Goal: Obtain resource: Obtain resource

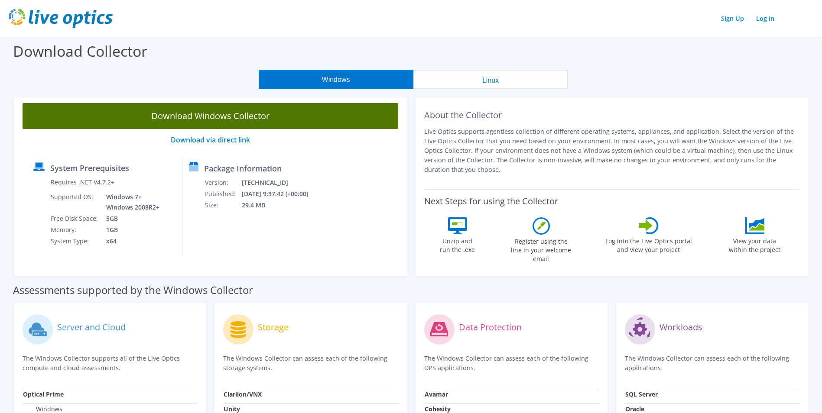
click at [158, 115] on link "Download Windows Collector" at bounding box center [211, 116] width 376 height 26
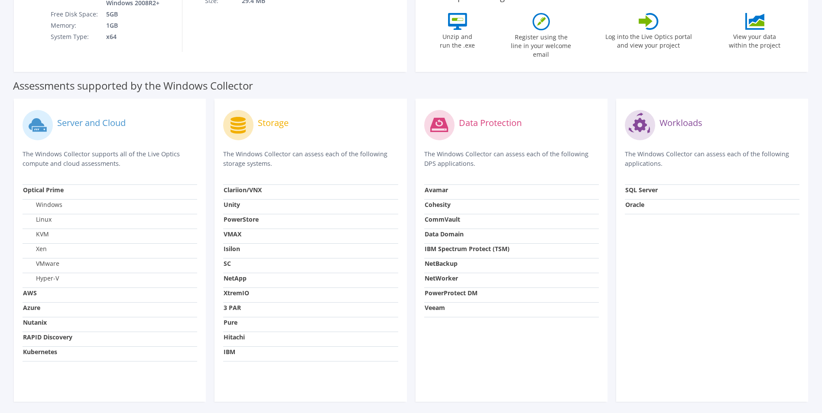
scroll to position [217, 0]
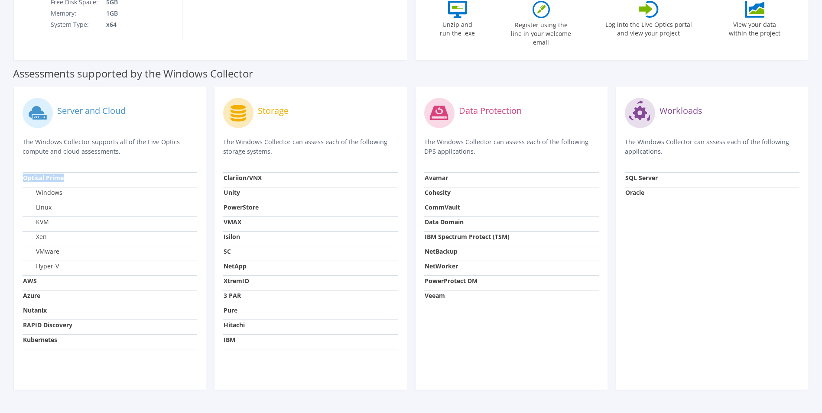
drag, startPoint x: 24, startPoint y: 173, endPoint x: 68, endPoint y: 173, distance: 44.2
click at [68, 173] on td "Optical Prime" at bounding box center [110, 179] width 175 height 15
drag, startPoint x: 68, startPoint y: 173, endPoint x: 91, endPoint y: 177, distance: 22.9
click at [91, 177] on td "Optical Prime" at bounding box center [110, 179] width 175 height 15
drag, startPoint x: 21, startPoint y: 172, endPoint x: 66, endPoint y: 172, distance: 45.5
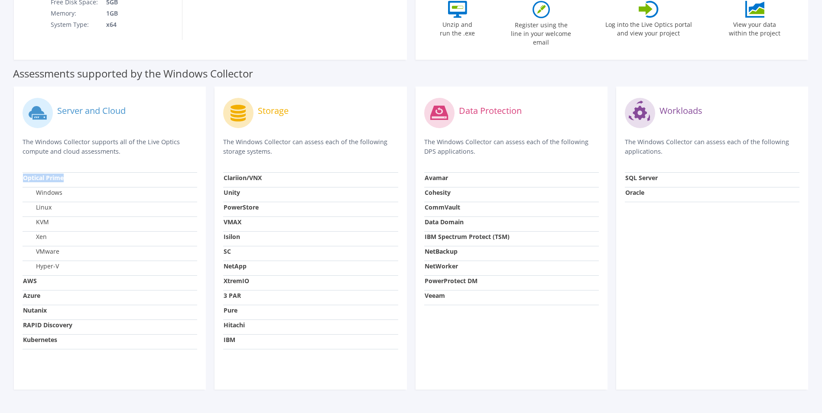
click at [66, 172] on div "Server and Cloud The Windows Collector supports all of the Live Optics compute …" at bounding box center [110, 238] width 192 height 303
drag, startPoint x: 66, startPoint y: 172, endPoint x: 153, endPoint y: 140, distance: 92.6
click at [153, 140] on p "The Windows Collector supports all of the Live Optics compute and cloud assessm…" at bounding box center [110, 146] width 175 height 19
drag, startPoint x: 45, startPoint y: 186, endPoint x: 61, endPoint y: 186, distance: 15.2
click at [61, 188] on label "Windows" at bounding box center [42, 192] width 39 height 9
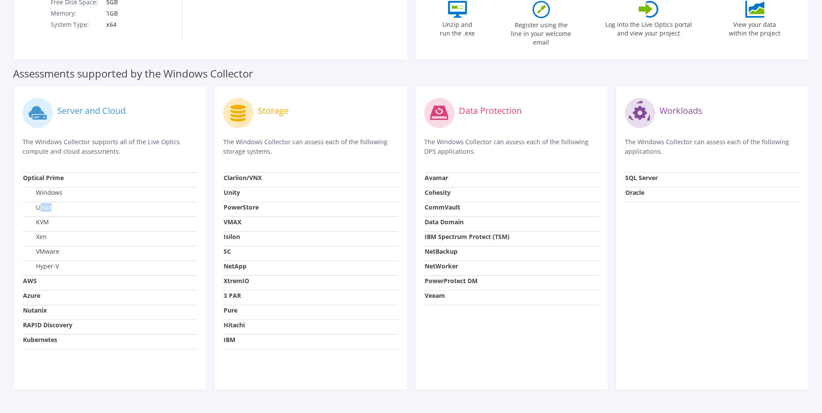
drag, startPoint x: 61, startPoint y: 186, endPoint x: 55, endPoint y: 203, distance: 17.9
click at [55, 203] on td "Linux" at bounding box center [110, 209] width 175 height 15
drag, startPoint x: 55, startPoint y: 203, endPoint x: 54, endPoint y: 213, distance: 9.5
click at [54, 217] on td "KVM" at bounding box center [110, 224] width 175 height 15
drag, startPoint x: 46, startPoint y: 234, endPoint x: 54, endPoint y: 236, distance: 8.4
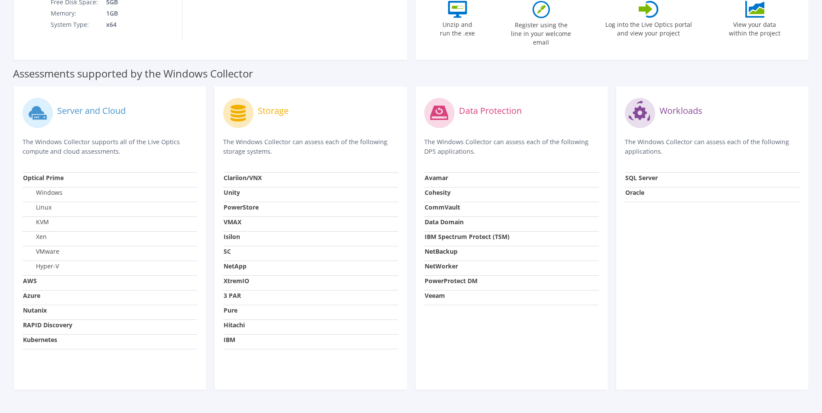
click at [54, 236] on td "Xen" at bounding box center [110, 238] width 175 height 15
drag, startPoint x: 45, startPoint y: 248, endPoint x: 58, endPoint y: 250, distance: 13.1
click at [58, 244] on td "VMware" at bounding box center [110, 253] width 175 height 15
drag, startPoint x: 58, startPoint y: 250, endPoint x: 66, endPoint y: 281, distance: 32.7
click at [66, 244] on td "AWS" at bounding box center [110, 283] width 175 height 15
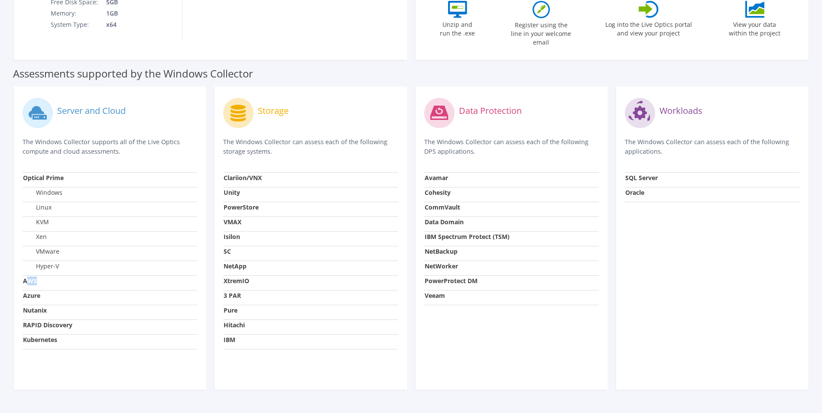
drag, startPoint x: 27, startPoint y: 276, endPoint x: 36, endPoint y: 276, distance: 9.1
click at [36, 244] on strong "AWS" at bounding box center [30, 281] width 14 height 8
drag, startPoint x: 36, startPoint y: 276, endPoint x: 42, endPoint y: 291, distance: 16.5
click at [42, 244] on td "Azure" at bounding box center [110, 297] width 175 height 15
drag, startPoint x: 42, startPoint y: 291, endPoint x: 47, endPoint y: 305, distance: 14.9
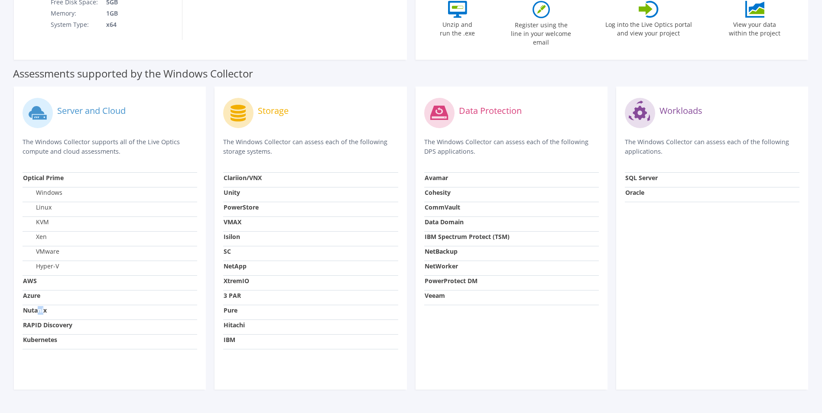
click at [47, 244] on strong "Nutanix" at bounding box center [35, 310] width 24 height 8
drag, startPoint x: 47, startPoint y: 305, endPoint x: 58, endPoint y: 324, distance: 21.5
click at [58, 244] on td "RAPID Discovery" at bounding box center [110, 327] width 175 height 15
drag, startPoint x: 58, startPoint y: 324, endPoint x: 60, endPoint y: 338, distance: 14.5
click at [60, 244] on td "Kubernetes" at bounding box center [110, 341] width 175 height 15
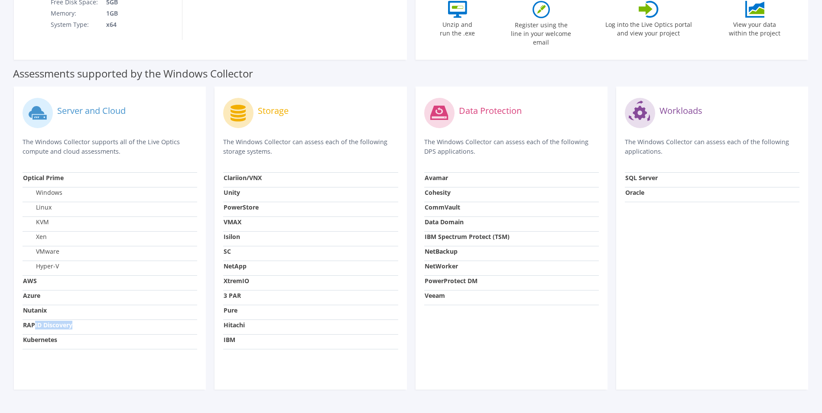
drag, startPoint x: 60, startPoint y: 338, endPoint x: 75, endPoint y: 324, distance: 20.5
click at [75, 244] on td "RAPID Discovery" at bounding box center [110, 327] width 175 height 15
drag, startPoint x: 75, startPoint y: 324, endPoint x: 59, endPoint y: 335, distance: 18.9
click at [59, 244] on td "Kubernetes" at bounding box center [110, 341] width 175 height 15
drag, startPoint x: 31, startPoint y: 336, endPoint x: 62, endPoint y: 340, distance: 31.9
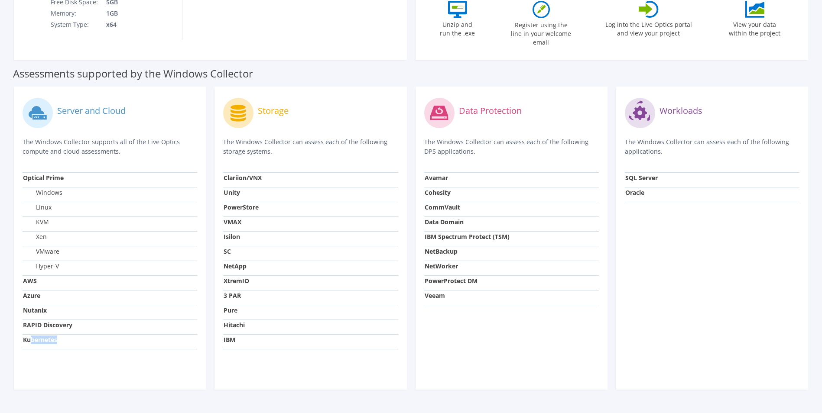
click at [62, 244] on td "Kubernetes" at bounding box center [110, 341] width 175 height 15
drag, startPoint x: 62, startPoint y: 340, endPoint x: 57, endPoint y: 349, distance: 10.9
click at [57, 244] on div "Server and Cloud The Windows Collector supports all of the Live Optics compute …" at bounding box center [110, 238] width 192 height 303
drag, startPoint x: 52, startPoint y: 336, endPoint x: 71, endPoint y: 336, distance: 19.1
click at [71, 244] on td "Kubernetes" at bounding box center [110, 341] width 175 height 15
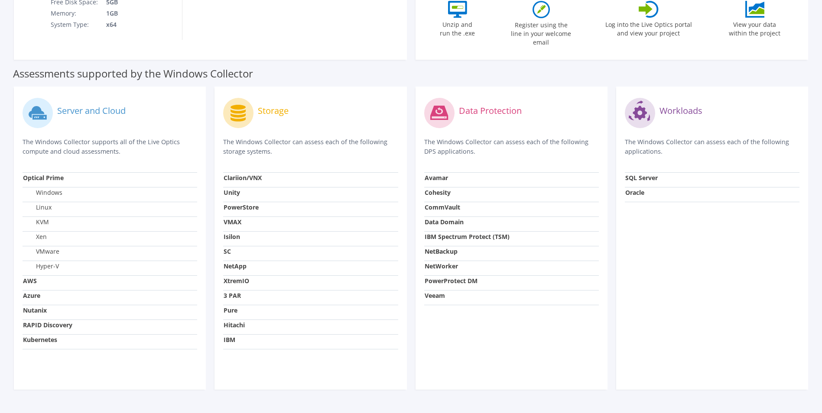
drag, startPoint x: 71, startPoint y: 336, endPoint x: 107, endPoint y: 353, distance: 39.9
click at [107, 244] on div "Server and Cloud The Windows Collector supports all of the Live Optics compute …" at bounding box center [110, 238] width 192 height 303
drag, startPoint x: 268, startPoint y: 107, endPoint x: 295, endPoint y: 109, distance: 27.3
click at [295, 109] on div "Storage" at bounding box center [310, 113] width 175 height 36
drag, startPoint x: 244, startPoint y: 174, endPoint x: 251, endPoint y: 174, distance: 6.5
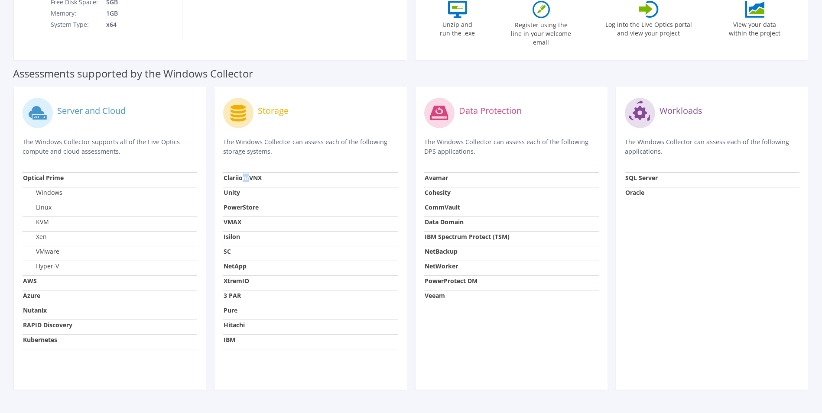
click at [251, 174] on strong "Clariion/VNX" at bounding box center [243, 178] width 38 height 8
drag, startPoint x: 251, startPoint y: 174, endPoint x: 250, endPoint y: 202, distance: 28.6
click at [250, 203] on strong "PowerStore" at bounding box center [241, 207] width 35 height 8
drag, startPoint x: 250, startPoint y: 202, endPoint x: 243, endPoint y: 244, distance: 42.5
click at [243, 244] on td "SC" at bounding box center [310, 253] width 175 height 15
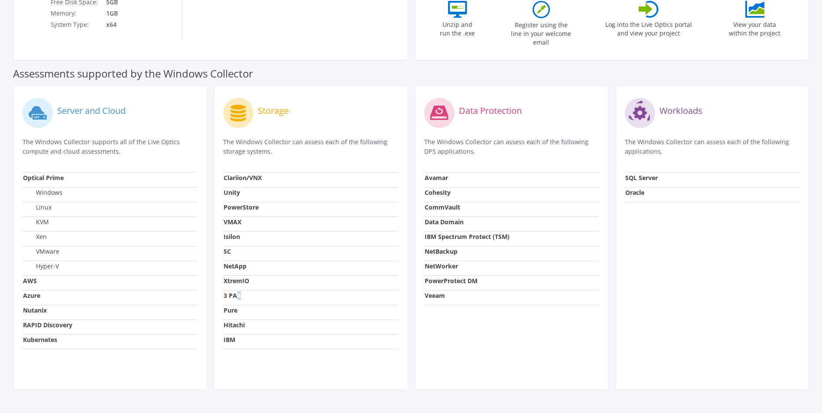
drag, startPoint x: 235, startPoint y: 288, endPoint x: 245, endPoint y: 288, distance: 10.4
click at [245, 244] on td "3 PAR" at bounding box center [310, 297] width 175 height 15
drag, startPoint x: 245, startPoint y: 288, endPoint x: 244, endPoint y: 309, distance: 20.8
click at [244, 244] on td "Pure" at bounding box center [310, 312] width 175 height 15
drag, startPoint x: 243, startPoint y: 321, endPoint x: 249, endPoint y: 321, distance: 6.1
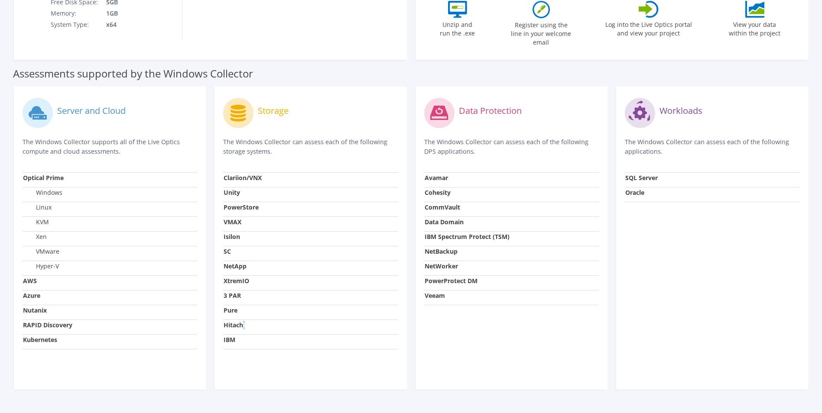
click at [249, 244] on td "Hitachi" at bounding box center [310, 327] width 175 height 15
drag, startPoint x: 249, startPoint y: 321, endPoint x: 237, endPoint y: 338, distance: 20.3
click at [235, 244] on td "IBM" at bounding box center [310, 341] width 175 height 15
drag, startPoint x: 431, startPoint y: 172, endPoint x: 440, endPoint y: 173, distance: 9.2
click at [440, 174] on strong "Avamar" at bounding box center [436, 178] width 23 height 8
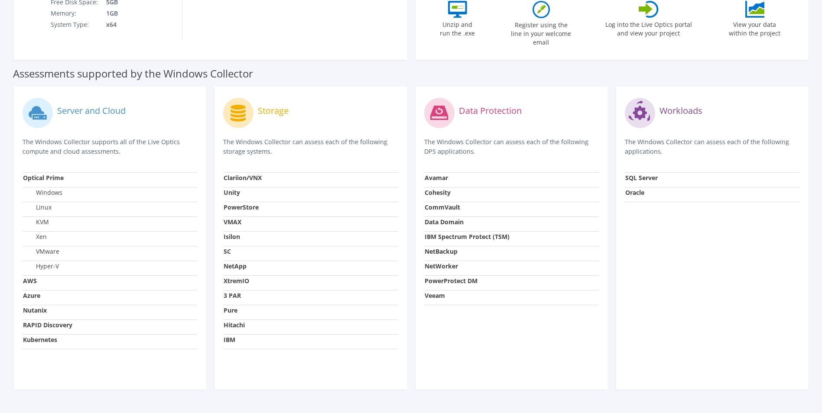
drag
click at [440, 203] on strong "CommVault" at bounding box center [443, 207] width 36 height 8
drag, startPoint x: 434, startPoint y: 291, endPoint x: 447, endPoint y: 291, distance: 12.1
click at [447, 244] on td "Veeam" at bounding box center [511, 297] width 175 height 15
click at [515, 212] on div "Workloads The Windows Collector can assess each of the following applications. …" at bounding box center [712, 238] width 192 height 303
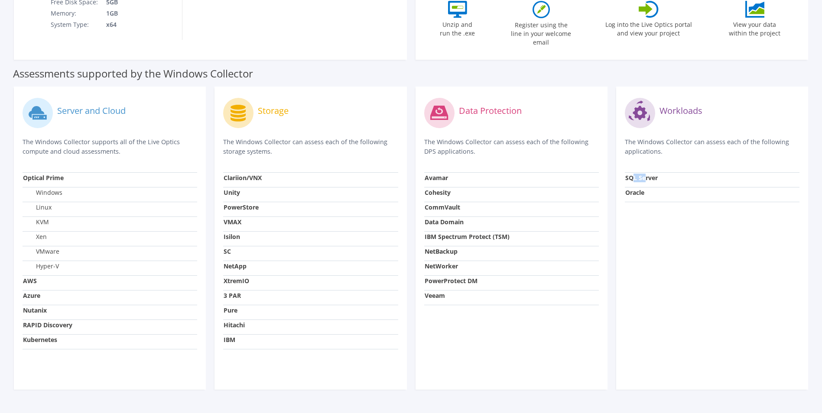
click at [515, 174] on strong "SQL Server" at bounding box center [641, 178] width 32 height 8
drag, startPoint x: 646, startPoint y: 170, endPoint x: 638, endPoint y: 186, distance: 18.4
click at [515, 188] on strong "Oracle" at bounding box center [634, 192] width 19 height 8
drag, startPoint x: 427, startPoint y: 291, endPoint x: 442, endPoint y: 294, distance: 15.0
click at [442, 244] on td "Veeam" at bounding box center [511, 297] width 175 height 15
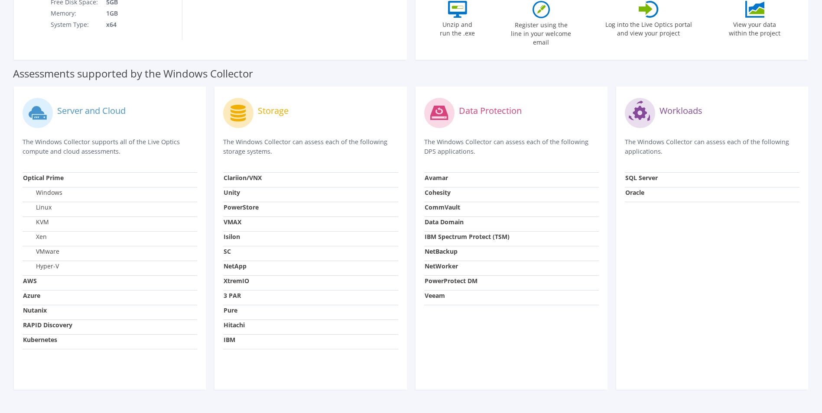
click at [442, 244] on td "Veeam" at bounding box center [511, 297] width 175 height 15
drag, startPoint x: 426, startPoint y: 291, endPoint x: 443, endPoint y: 292, distance: 17.4
click at [443, 244] on strong "Veeam" at bounding box center [435, 296] width 20 height 8
click at [444, 244] on strong "Veeam" at bounding box center [435, 296] width 20 height 8
drag, startPoint x: 429, startPoint y: 288, endPoint x: 446, endPoint y: 290, distance: 17.0
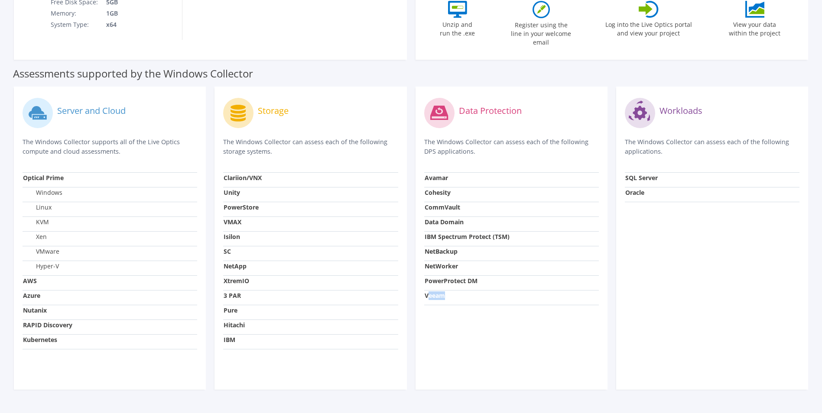
click at [446, 244] on td "Veeam" at bounding box center [511, 297] width 175 height 15
drag, startPoint x: 439, startPoint y: 262, endPoint x: 445, endPoint y: 264, distance: 5.9
click at [445, 244] on td "NetWorker" at bounding box center [511, 268] width 175 height 15
drag, startPoint x: 445, startPoint y: 264, endPoint x: 440, endPoint y: 284, distance: 21.0
click at [440, 244] on strong "Veeam" at bounding box center [435, 296] width 20 height 8
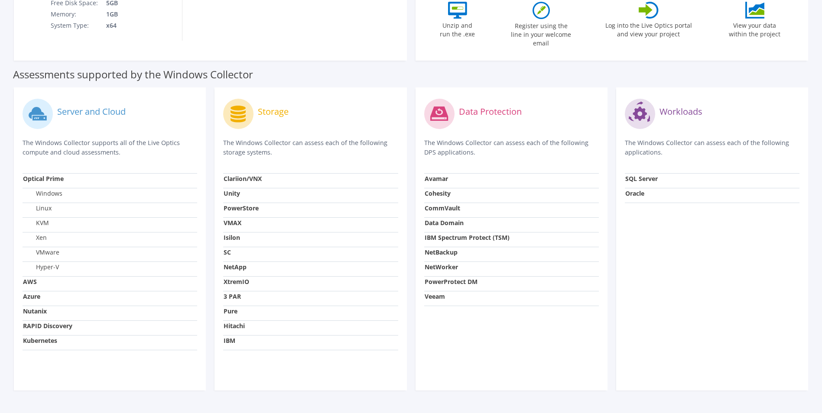
scroll to position [230, 0]
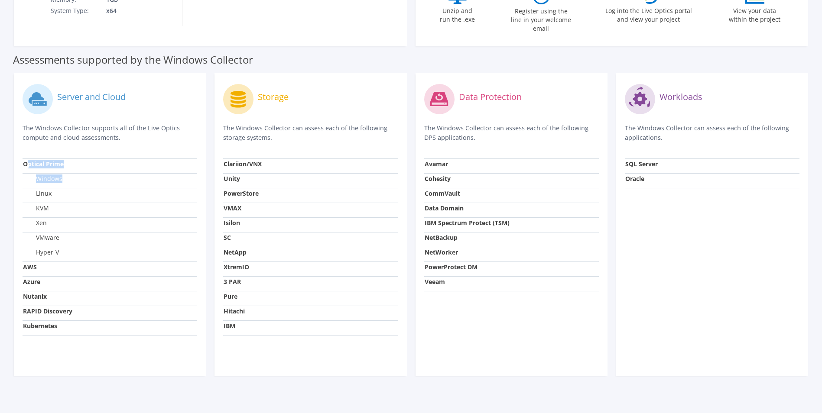
drag, startPoint x: 50, startPoint y: 157, endPoint x: 67, endPoint y: 176, distance: 25.5
click at [67, 176] on tbody "Optical Prime Windows Linux KVM Xen VMware Hyper-V AWS Azure Nutanix RAPID Disc…" at bounding box center [110, 247] width 175 height 177
drag, startPoint x: 67, startPoint y: 176, endPoint x: 59, endPoint y: 175, distance: 7.8
click at [59, 175] on label "Windows" at bounding box center [42, 179] width 39 height 9
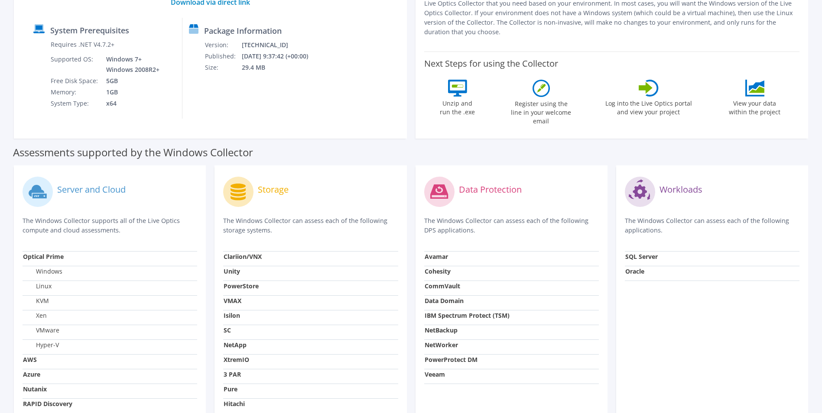
scroll to position [144, 0]
